Goal: Task Accomplishment & Management: Complete application form

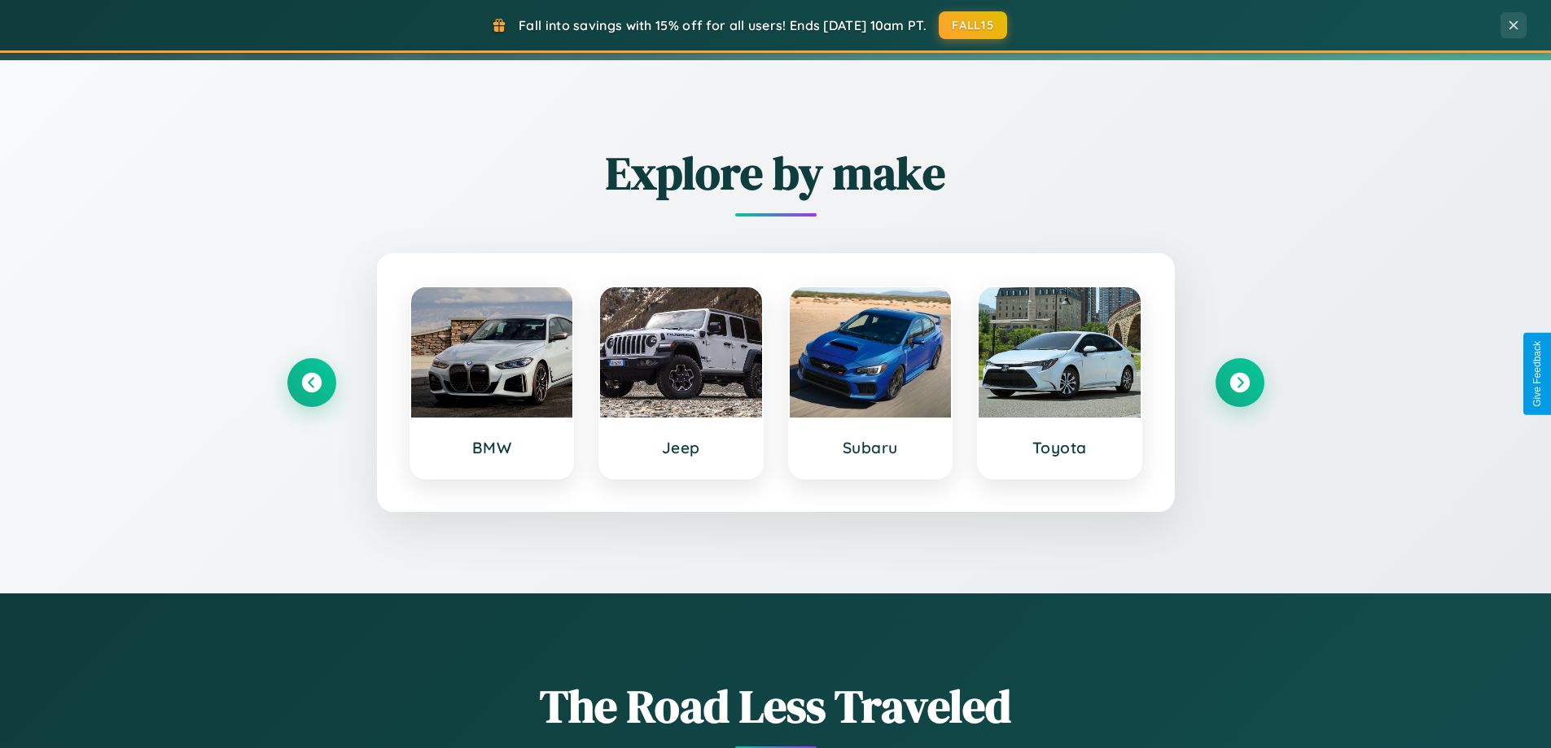
scroll to position [702, 0]
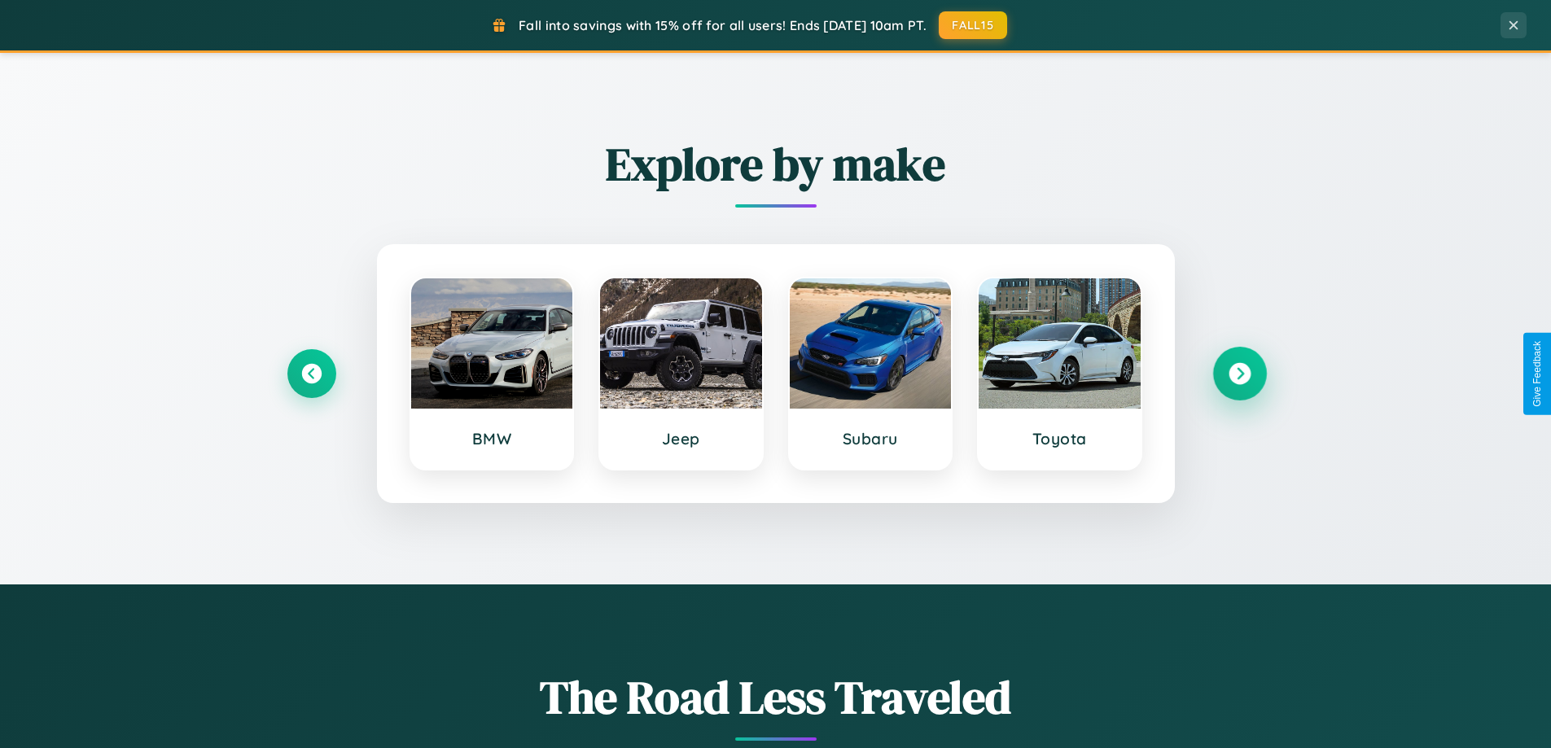
click at [1239, 374] on icon at bounding box center [1240, 374] width 22 height 22
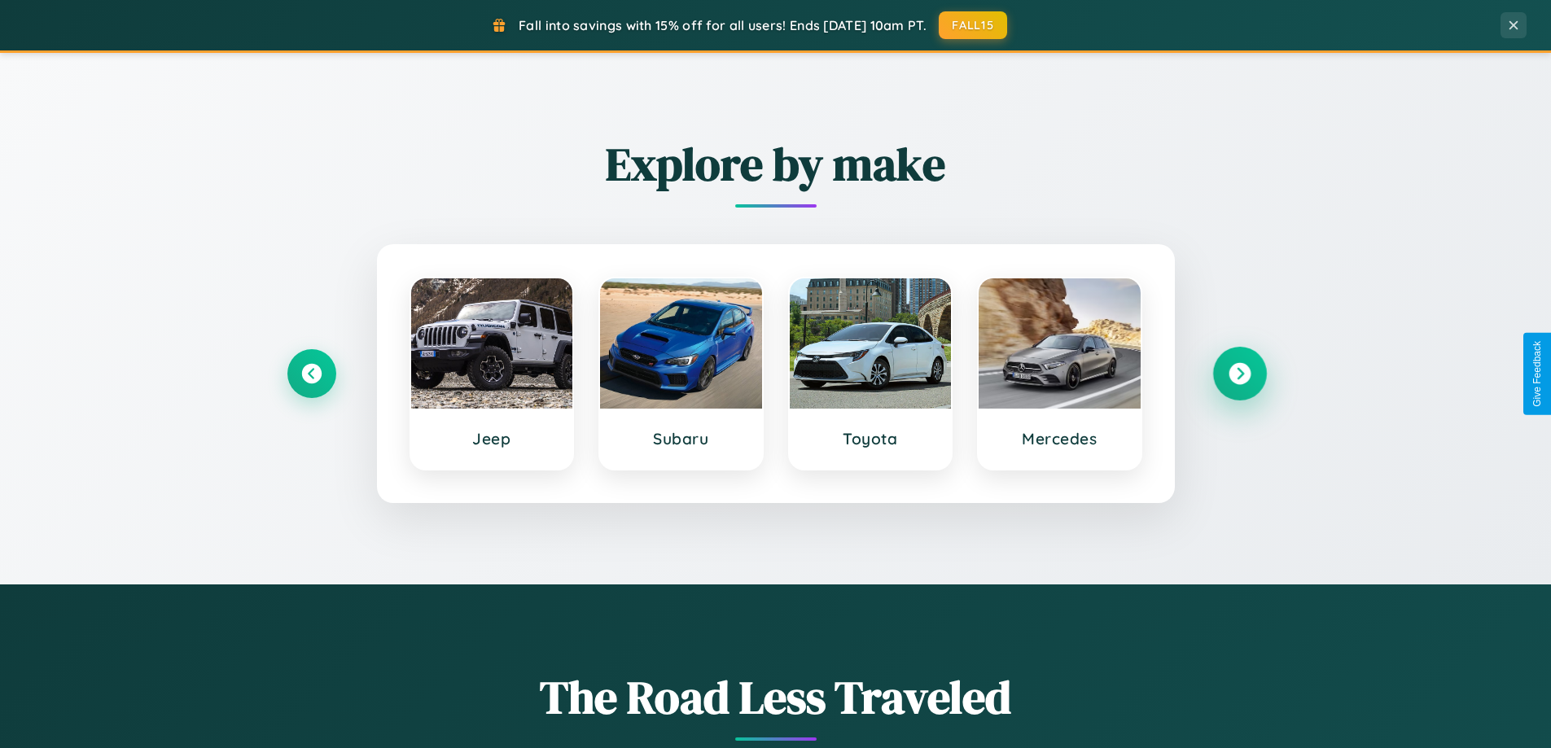
click at [1239, 374] on icon at bounding box center [1240, 374] width 22 height 22
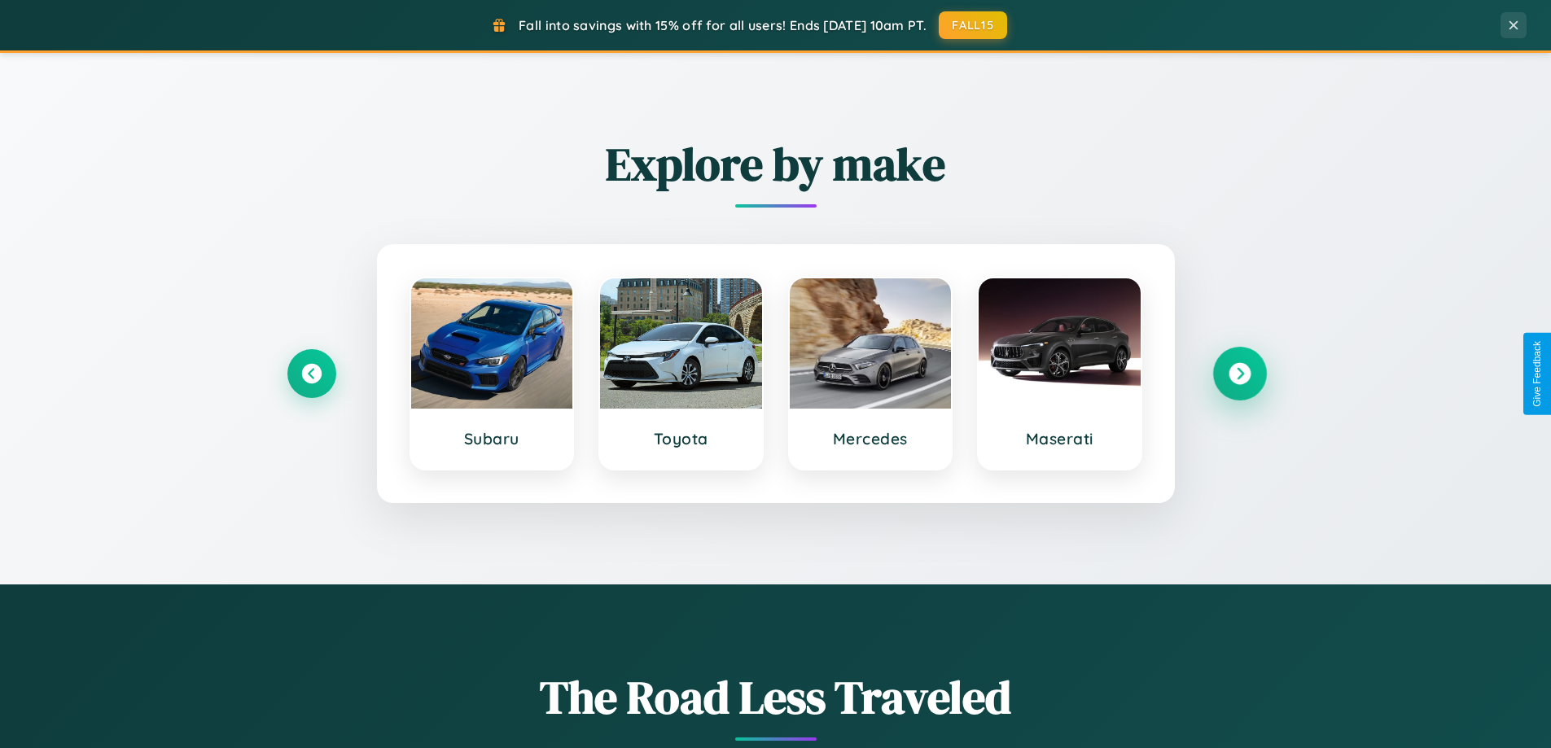
click at [1239, 374] on icon at bounding box center [1240, 374] width 22 height 22
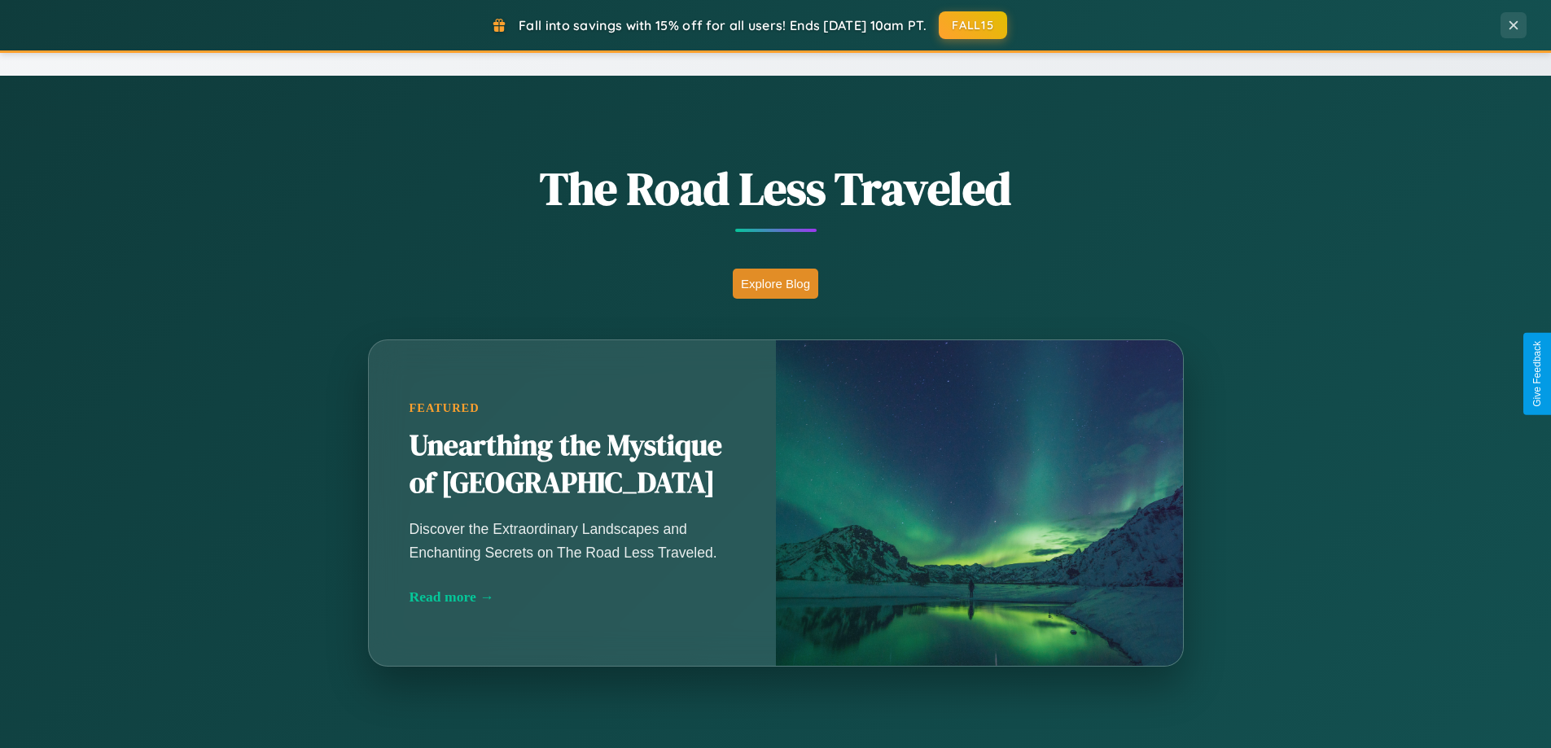
scroll to position [2616, 0]
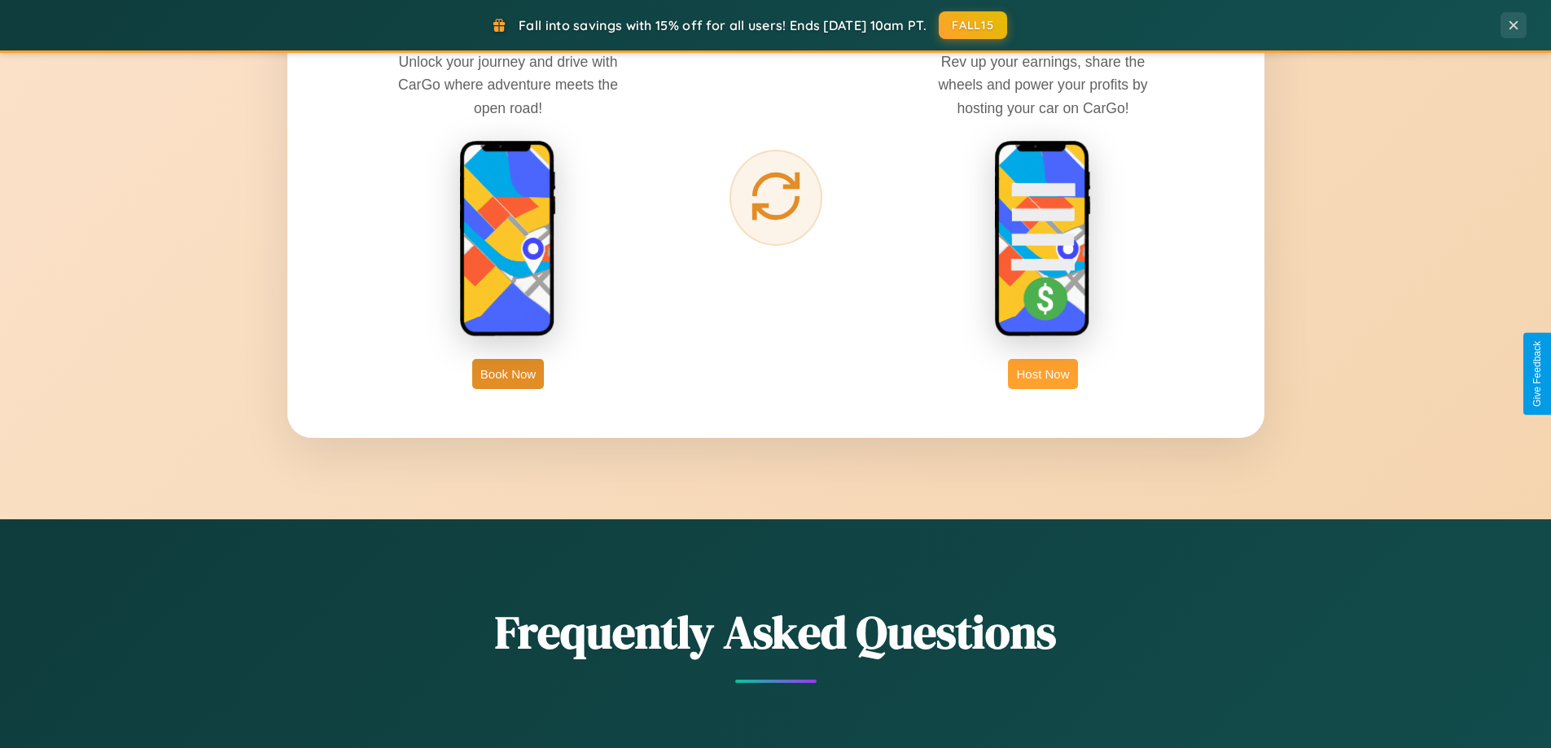
click at [1043, 374] on button "Host Now" at bounding box center [1042, 374] width 69 height 30
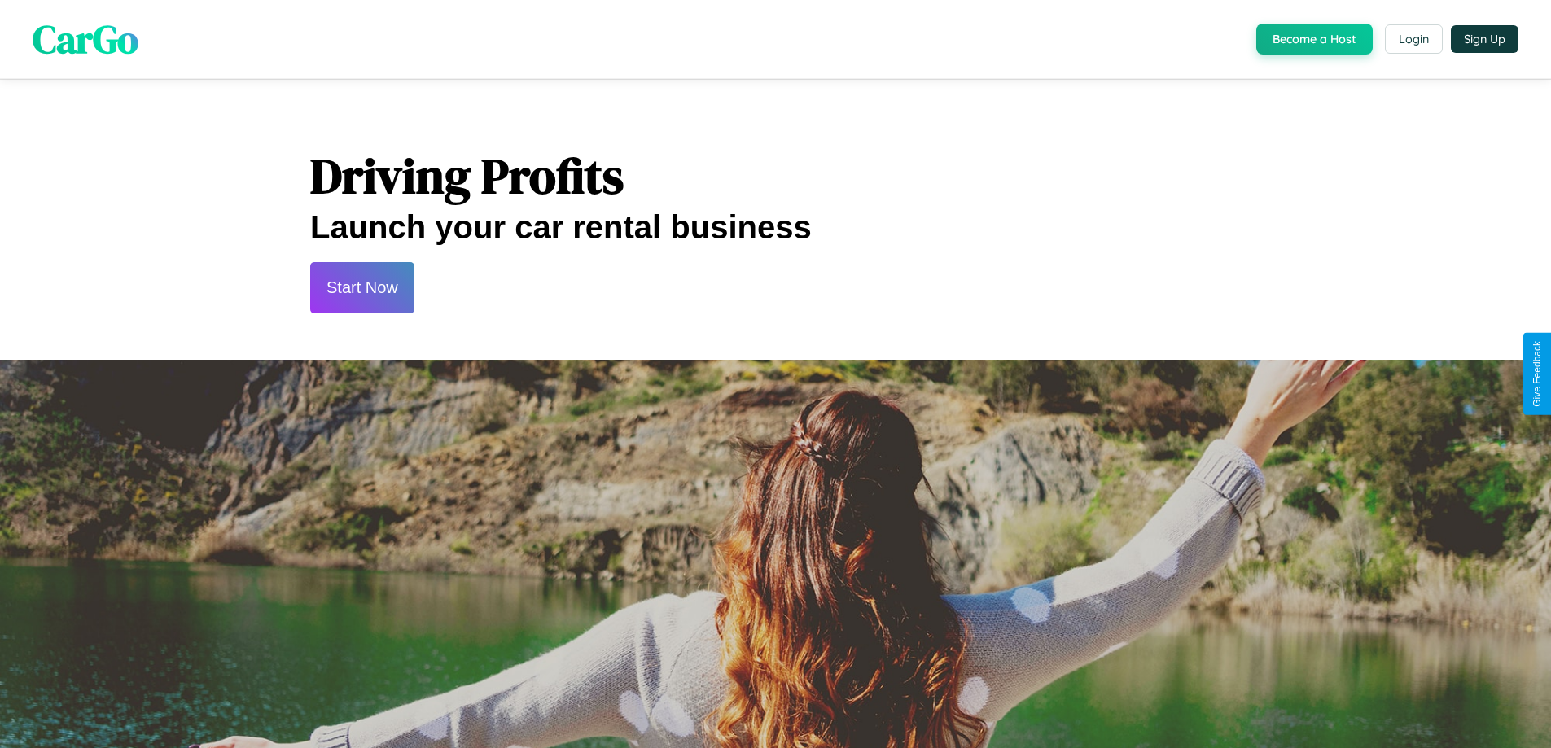
click at [362, 287] on button "Start Now" at bounding box center [362, 287] width 104 height 51
